Goal: Task Accomplishment & Management: Use online tool/utility

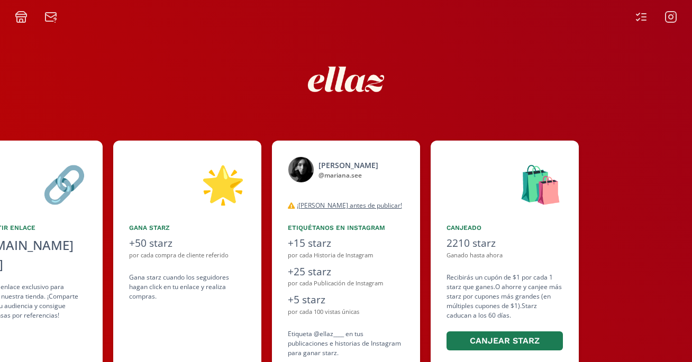
click at [24, 15] on icon at bounding box center [21, 17] width 13 height 13
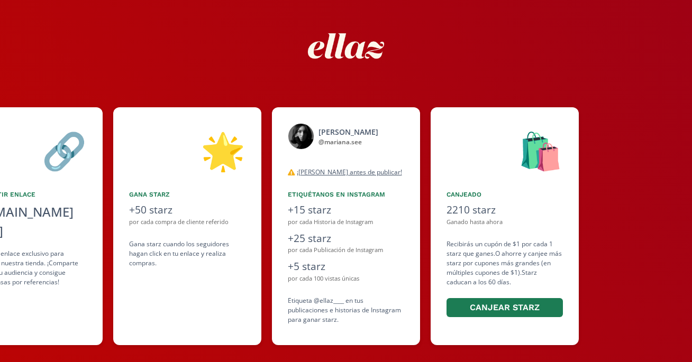
scroll to position [48, 0]
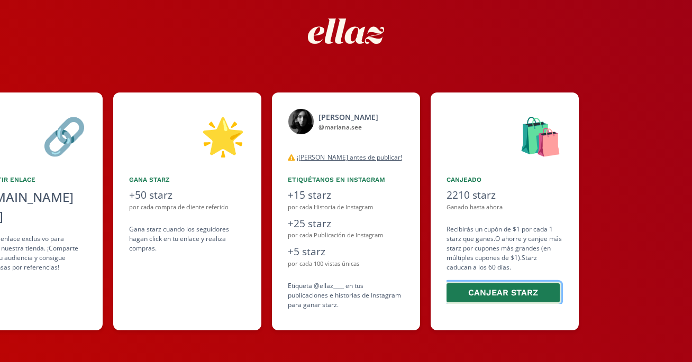
click at [499, 297] on button "Canjear starz" at bounding box center [503, 293] width 116 height 23
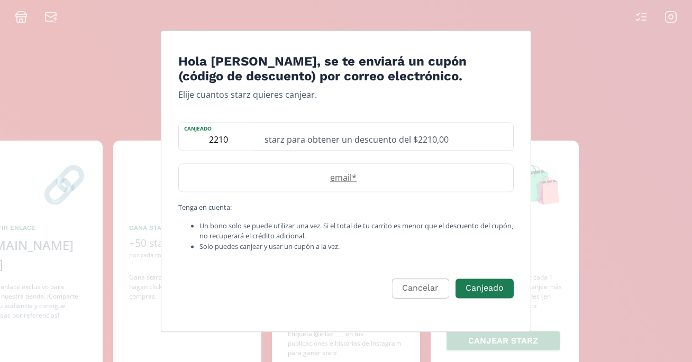
scroll to position [0, 0]
click at [390, 144] on div "starz para obtener un descuento del $2210,00" at bounding box center [385, 137] width 255 height 28
type input "2187"
click at [352, 183] on label "email *" at bounding box center [341, 178] width 324 height 13
type input "M"
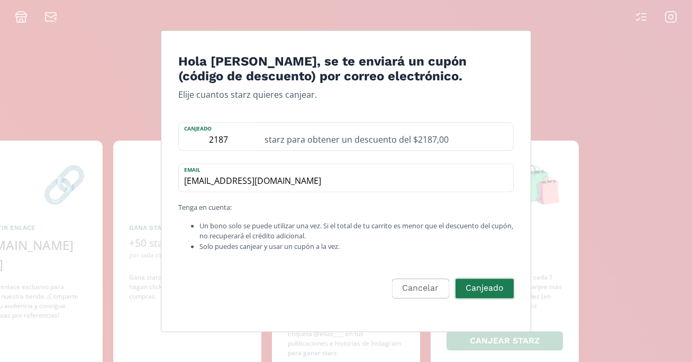
type input "[EMAIL_ADDRESS][DOMAIN_NAME]"
click at [478, 290] on button "Canjeado" at bounding box center [484, 288] width 61 height 23
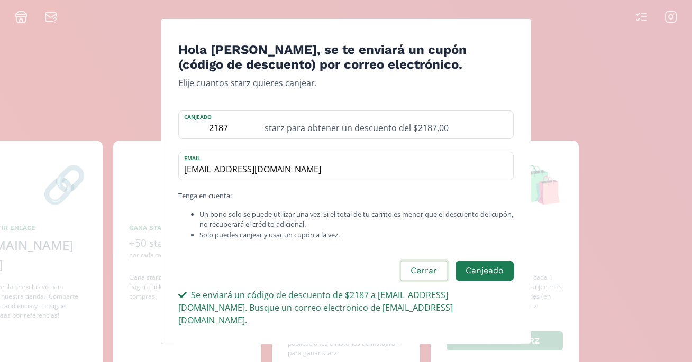
click at [423, 281] on button "Cerrar" at bounding box center [424, 271] width 50 height 23
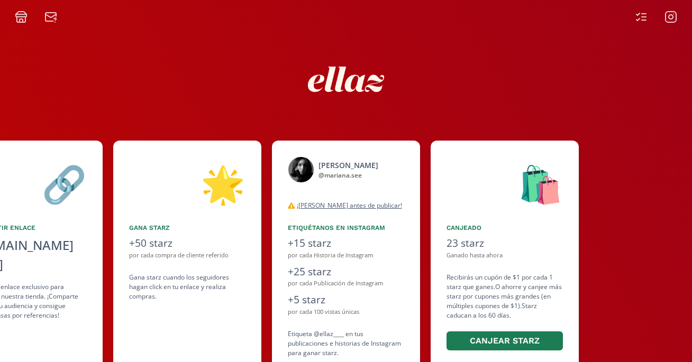
click at [554, 70] on div at bounding box center [346, 79] width 635 height 112
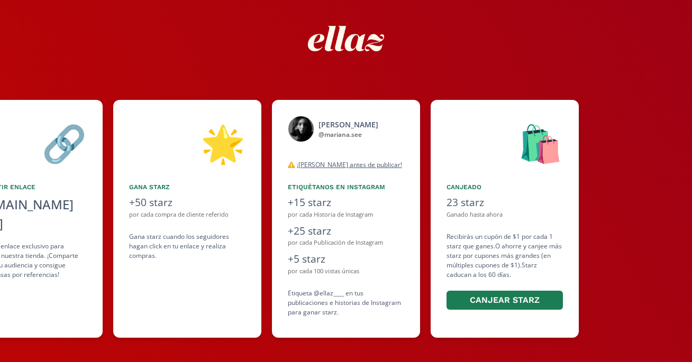
scroll to position [42, 0]
